Goal: Navigation & Orientation: Go to known website

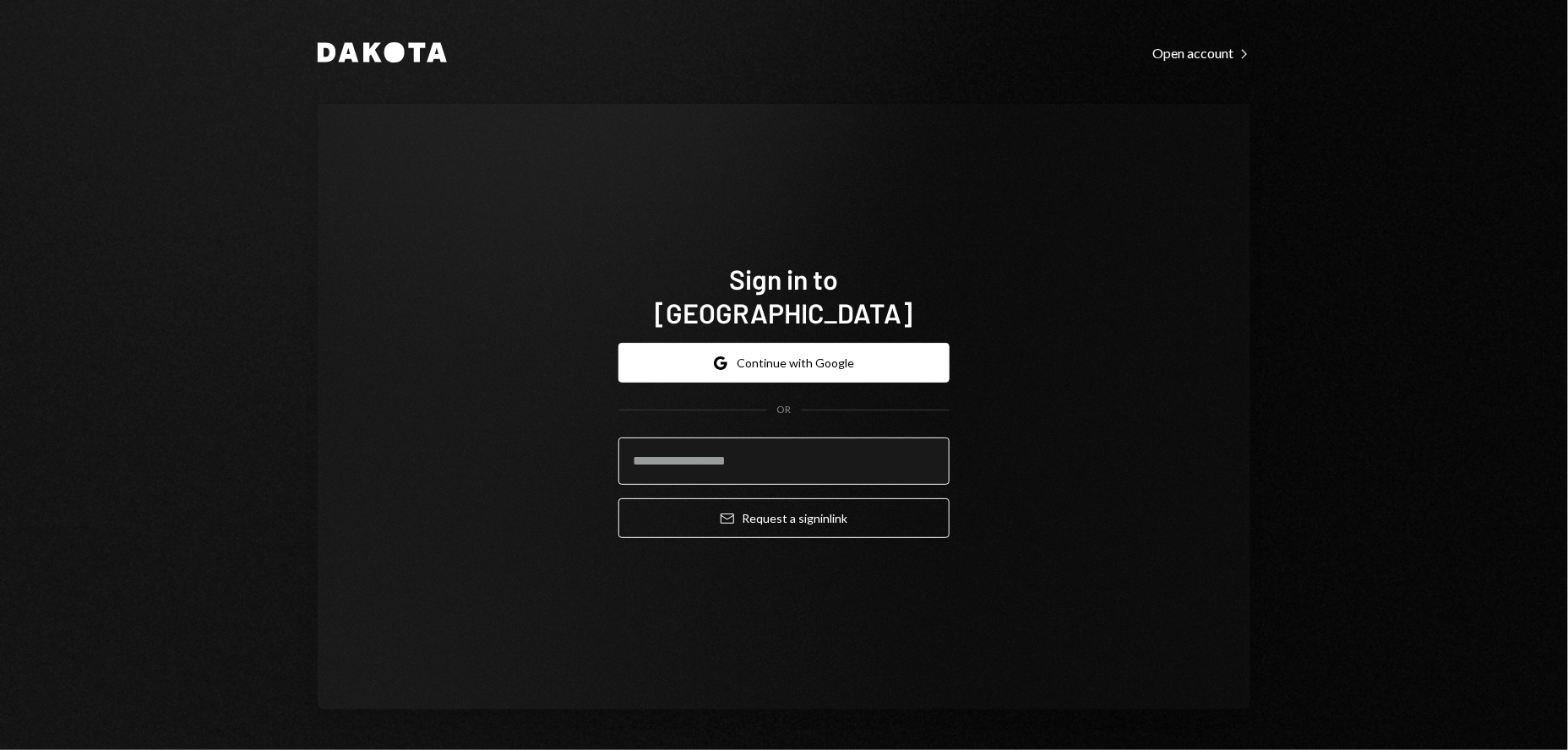
click at [705, 438] on input "email" at bounding box center [784, 461] width 331 height 47
type input "**********"
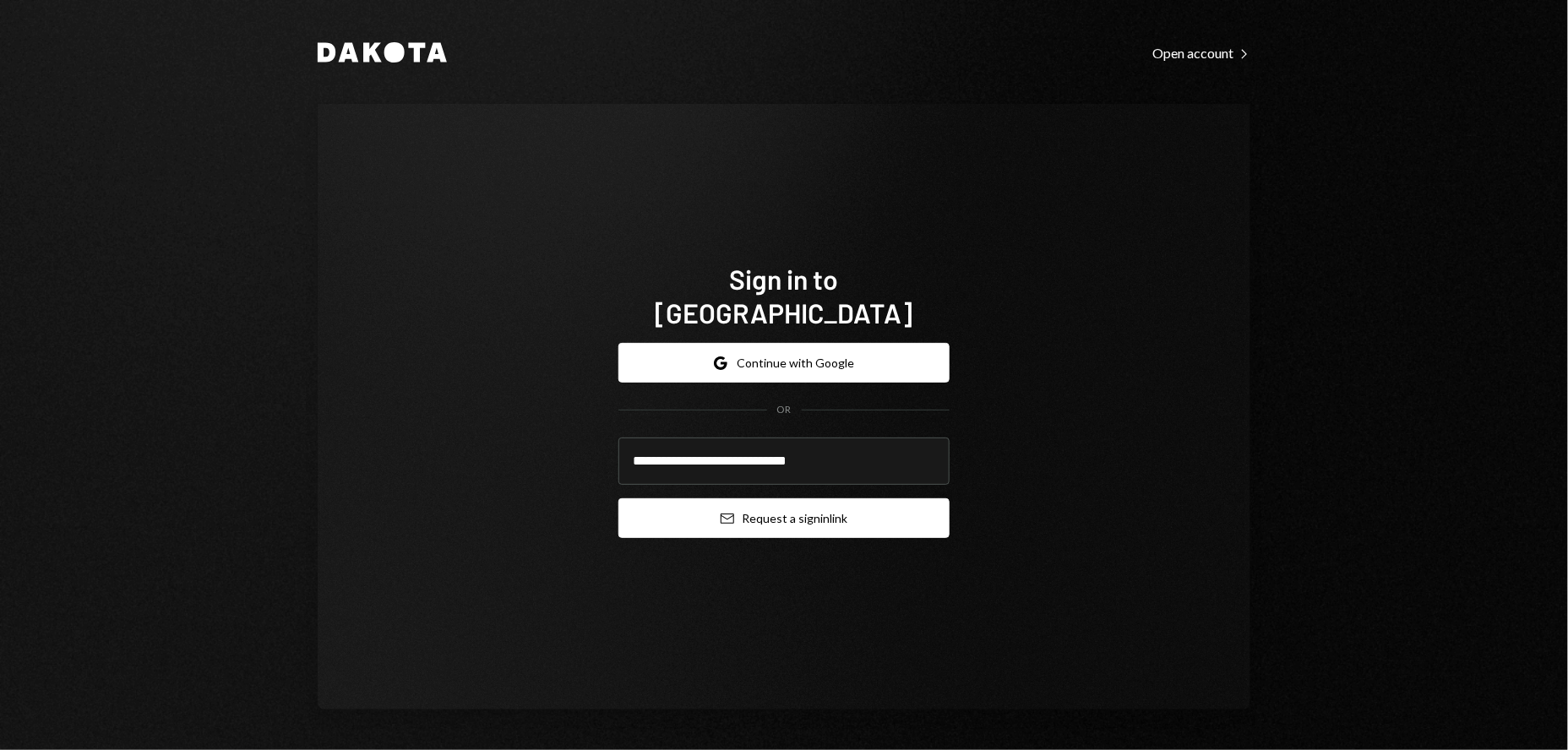
click at [791, 500] on button "Email Request a sign in link" at bounding box center [784, 518] width 331 height 40
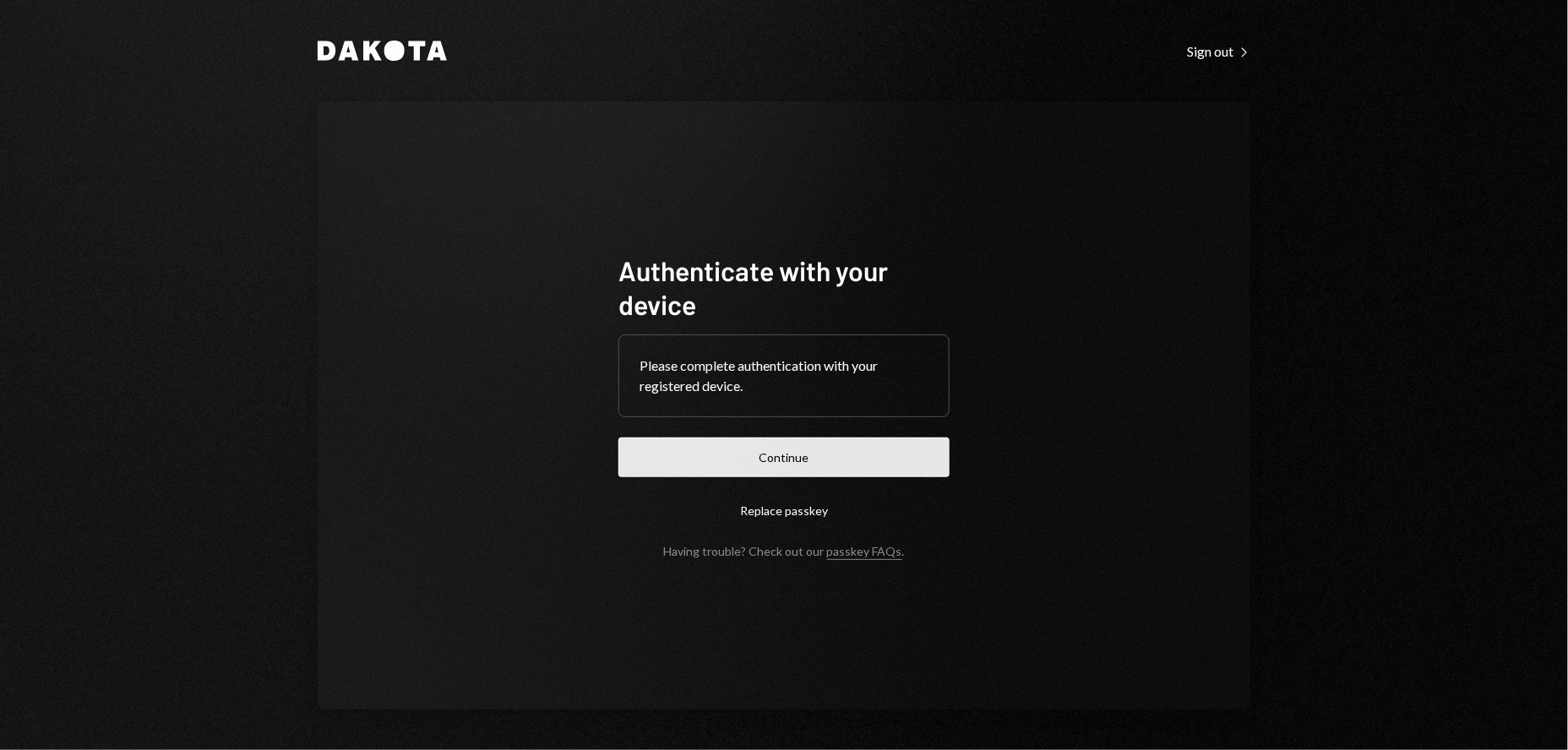
click at [786, 462] on button "Continue" at bounding box center [784, 457] width 331 height 40
